Goal: Task Accomplishment & Management: Manage account settings

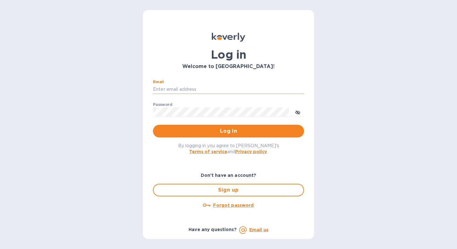
click at [198, 90] on input "Email" at bounding box center [228, 89] width 151 height 9
type input "[EMAIL_ADDRESS][DOMAIN_NAME]"
click at [229, 131] on button "Log in" at bounding box center [228, 131] width 151 height 13
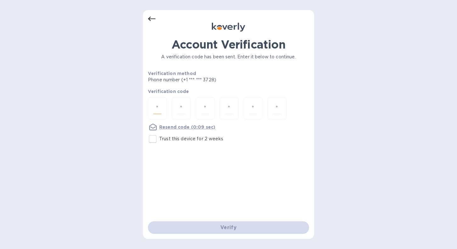
click at [156, 107] on input "number" at bounding box center [157, 108] width 8 height 12
click at [156, 111] on input "number" at bounding box center [157, 108] width 8 height 12
type input "5"
type input "7"
type input "3"
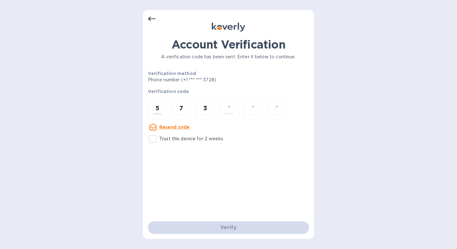
type input "1"
type input "9"
type input "3"
